Goal: Check status: Check status

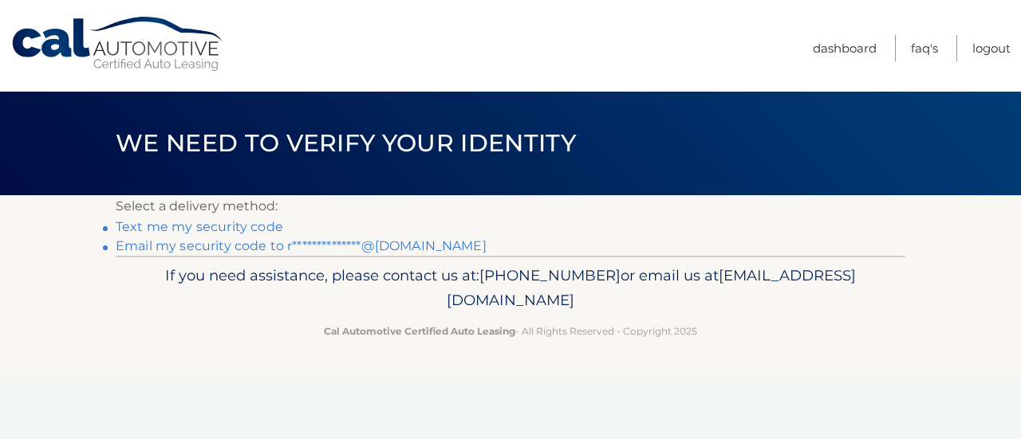
click at [175, 245] on link "**********" at bounding box center [301, 245] width 371 height 15
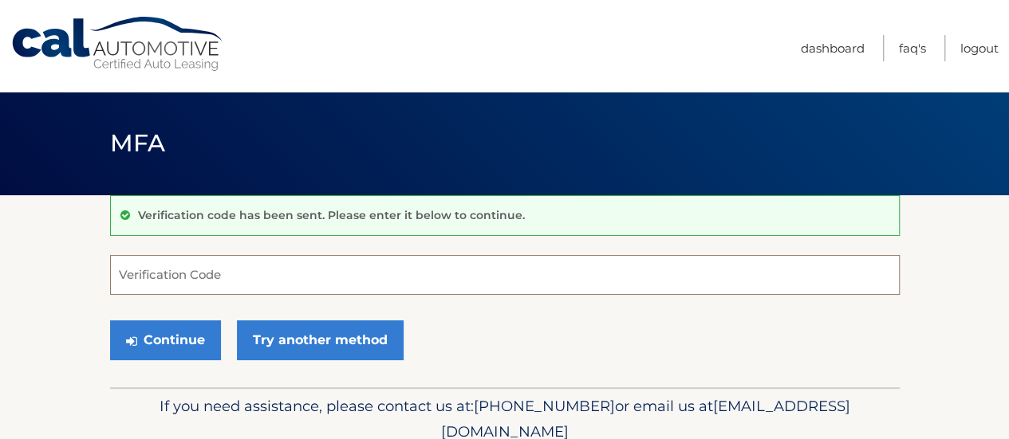
click at [200, 278] on input "Verification Code" at bounding box center [505, 275] width 790 height 40
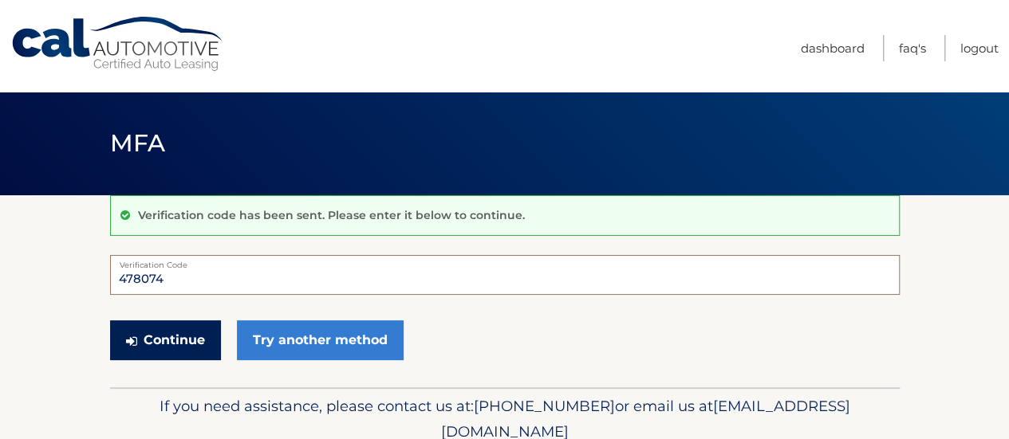
type input "478074"
click at [198, 329] on button "Continue" at bounding box center [165, 341] width 111 height 40
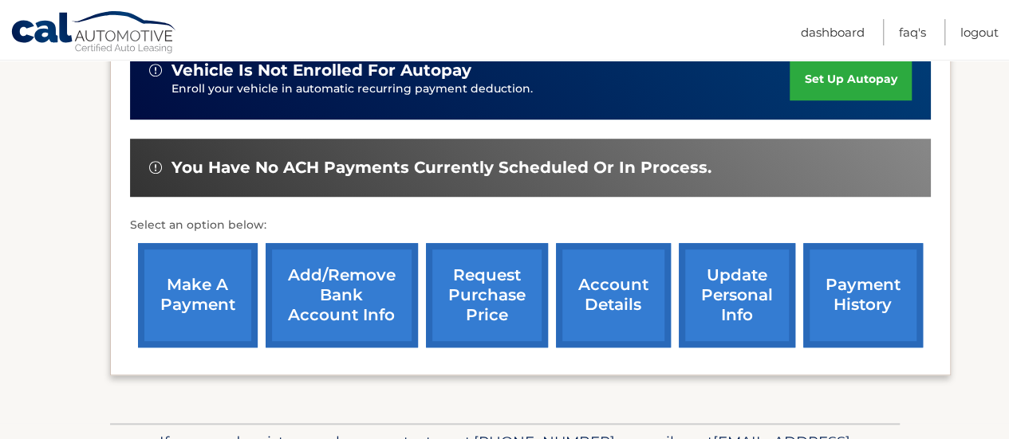
scroll to position [606, 0]
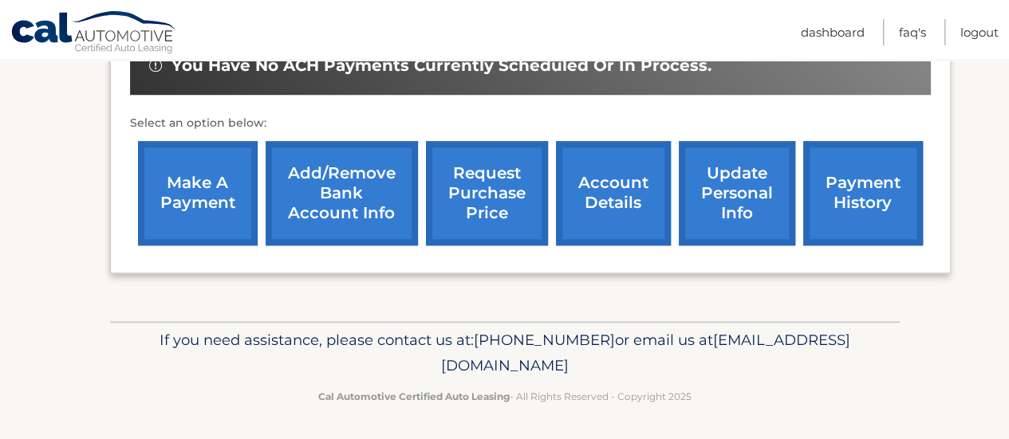
click at [843, 195] on link "payment history" at bounding box center [863, 193] width 120 height 104
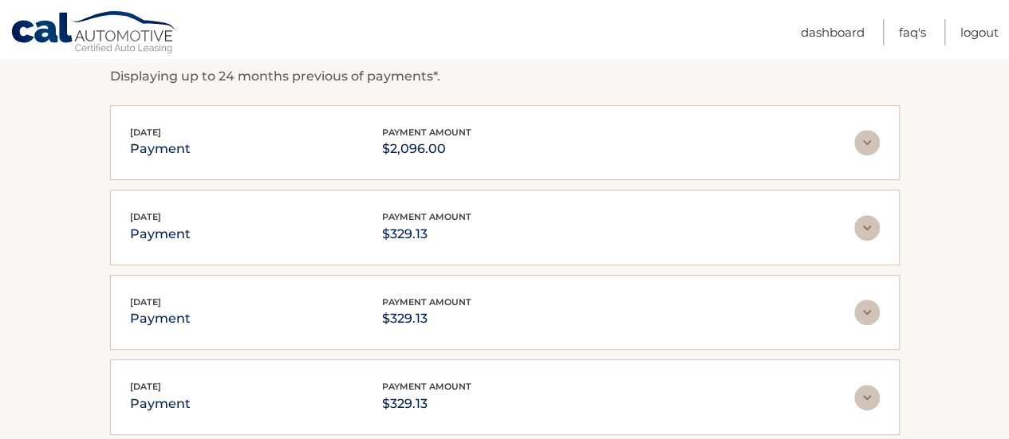
scroll to position [319, 0]
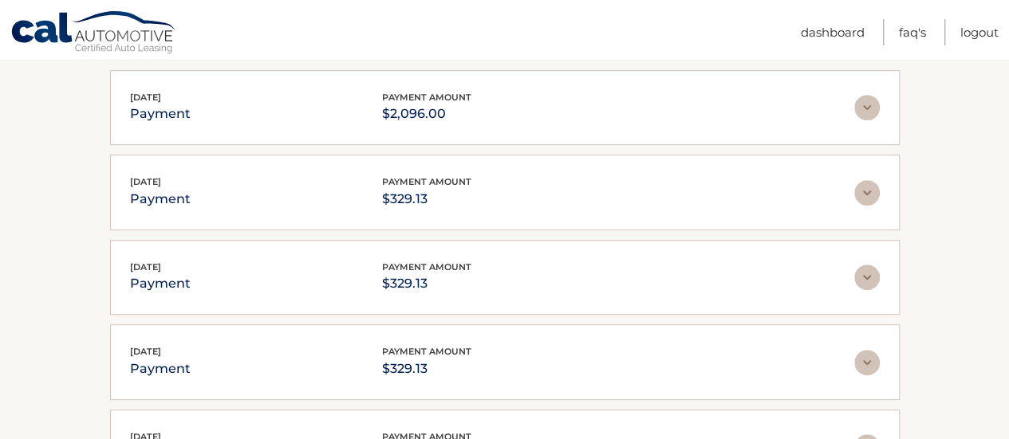
click at [865, 106] on img at bounding box center [867, 108] width 26 height 26
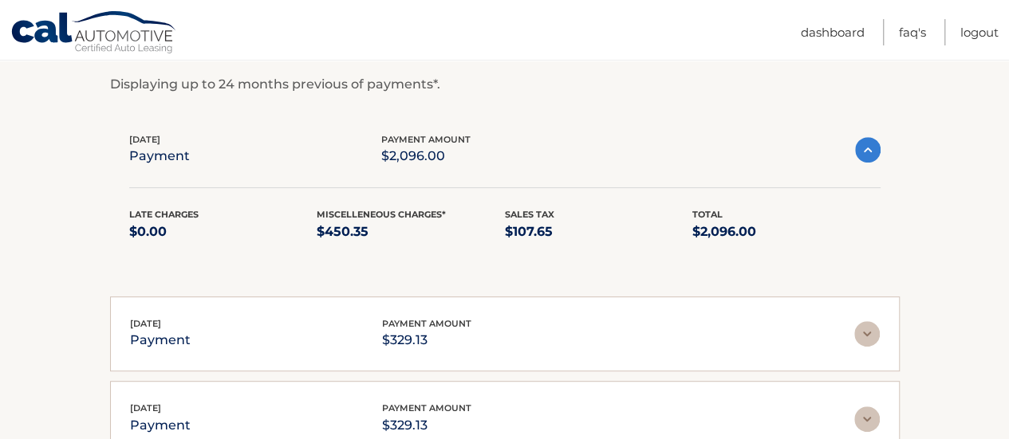
scroll to position [239, 0]
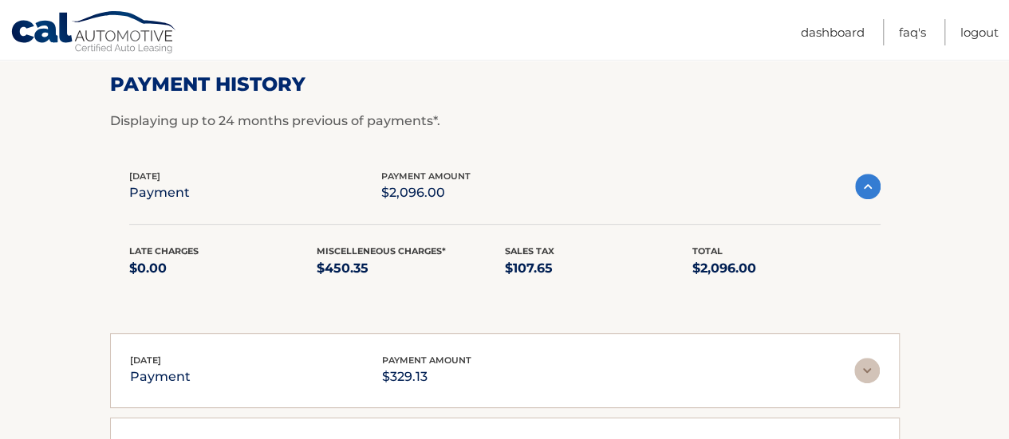
click at [873, 189] on img at bounding box center [868, 187] width 26 height 26
